Goal: Obtain resource: Download file/media

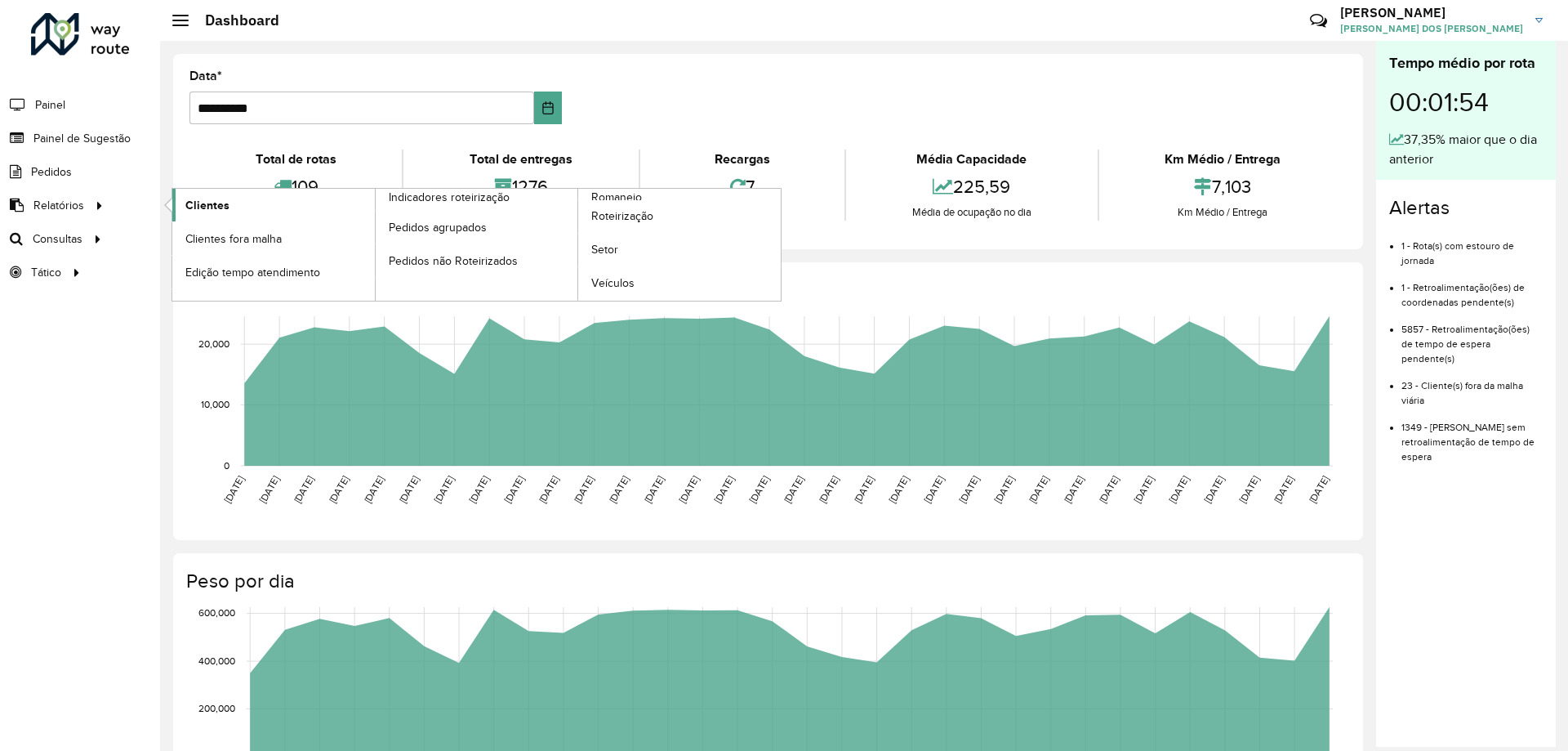
click at [225, 202] on span "Clientes" at bounding box center [207, 204] width 44 height 17
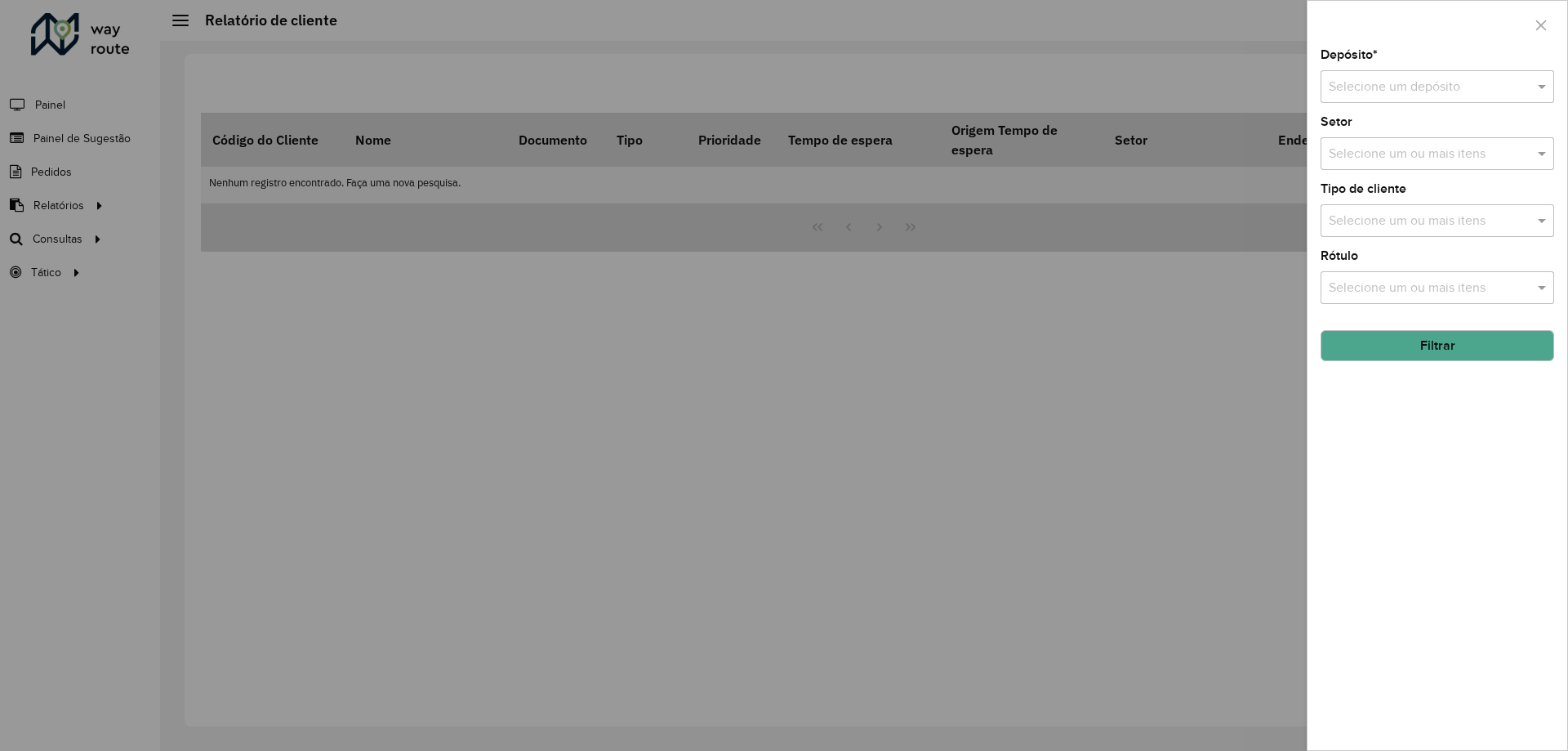
click at [1416, 76] on div "Selecione um depósito" at bounding box center [1437, 86] width 234 height 32
click at [1407, 138] on span "CDD Campinas" at bounding box center [1371, 134] width 86 height 14
click at [1439, 341] on button "Filtrar" at bounding box center [1437, 346] width 234 height 31
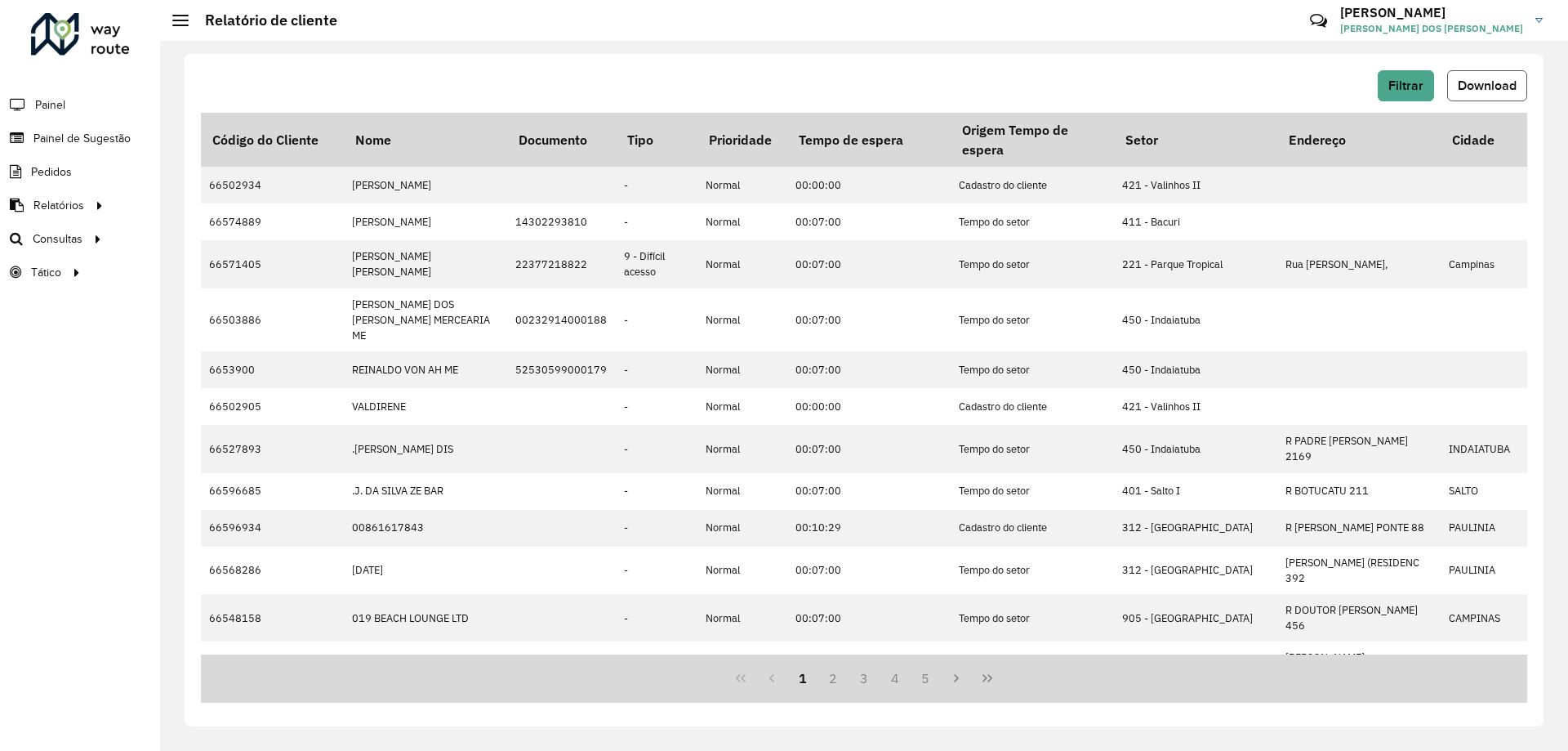
click at [1494, 89] on span "Download" at bounding box center [1487, 86] width 59 height 14
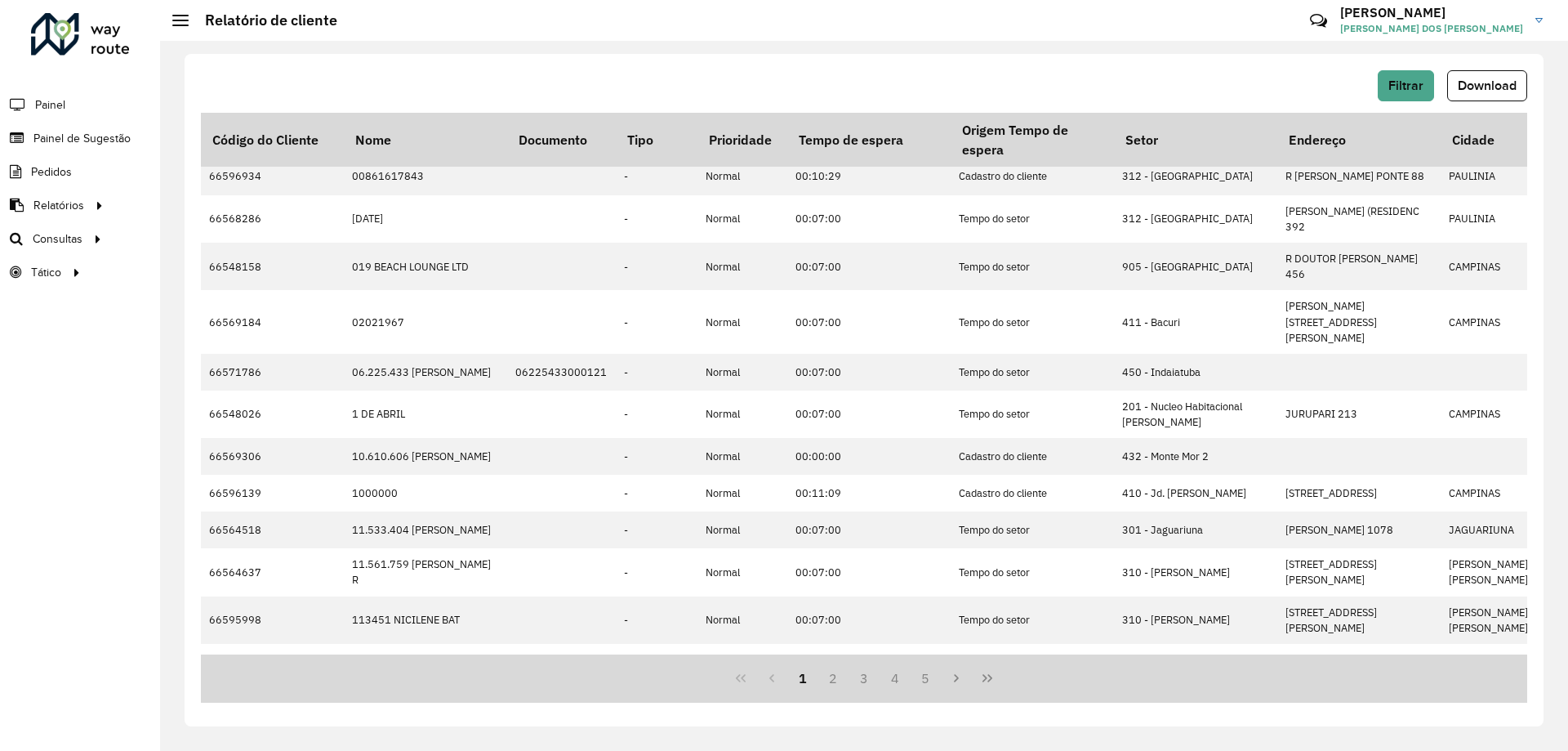
scroll to position [188, 0]
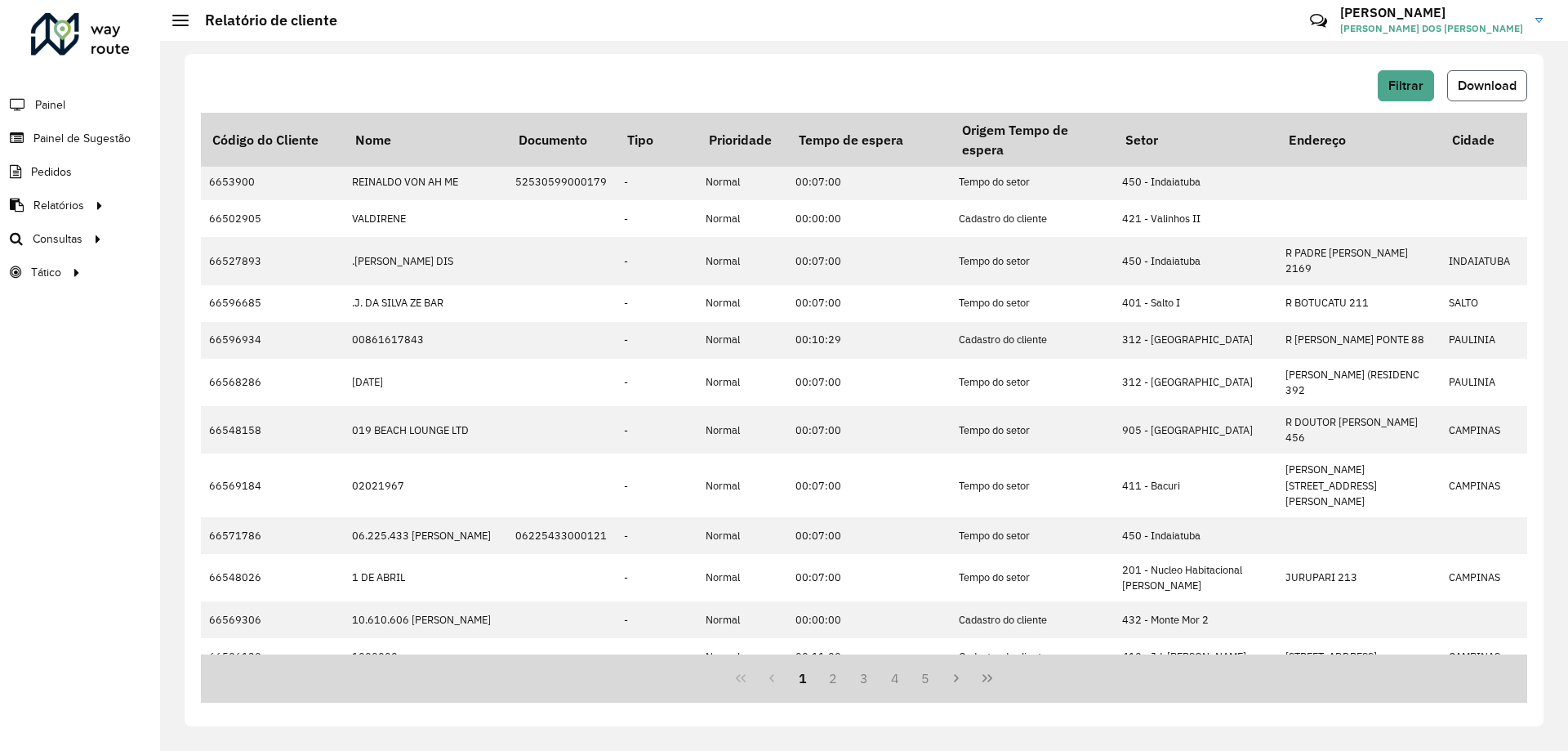
click at [1477, 80] on span "Download" at bounding box center [1487, 86] width 59 height 14
click at [1013, 51] on div "Filtrar Download Código do Cliente Nome Documento Tipo Prioridade Tempo de espe…" at bounding box center [864, 396] width 1408 height 710
